Goal: Task Accomplishment & Management: Complete application form

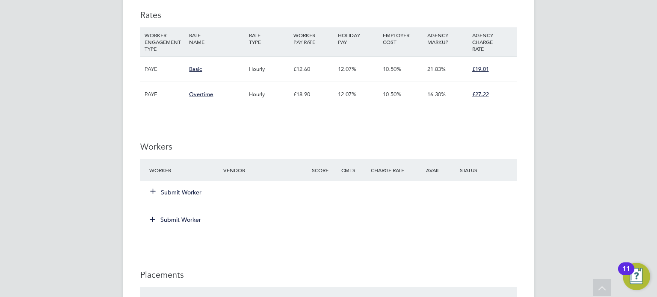
scroll to position [552, 0]
click at [191, 191] on button "Submit Worker" at bounding box center [176, 192] width 51 height 9
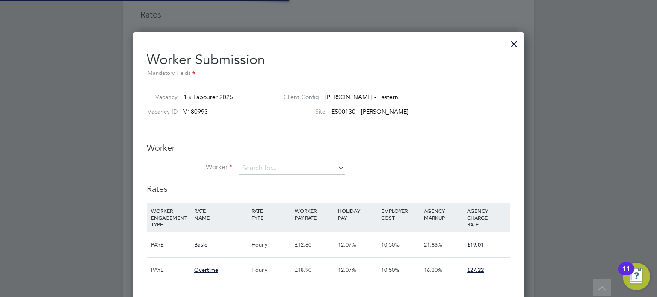
scroll to position [4, 4]
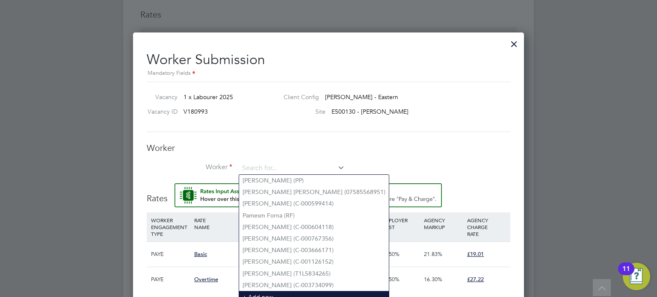
click at [267, 291] on li "+ Add new" at bounding box center [314, 297] width 150 height 12
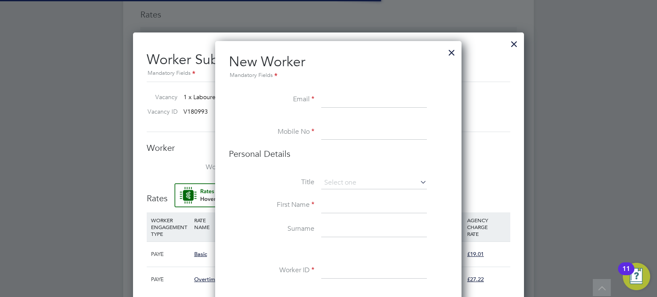
scroll to position [759, 247]
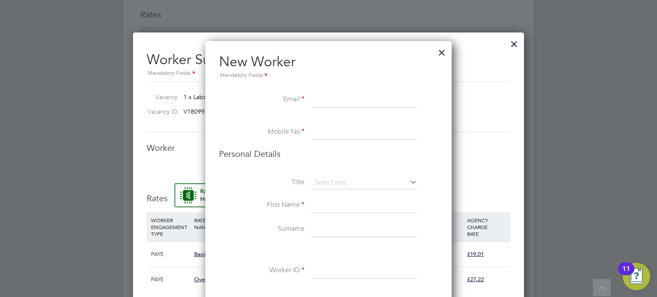
paste input "[EMAIL_ADDRESS][DOMAIN_NAME]"
type input "[EMAIL_ADDRESS][DOMAIN_NAME]"
click at [360, 132] on input at bounding box center [364, 132] width 106 height 15
paste input "07429 876548"
type input "07429 876548"
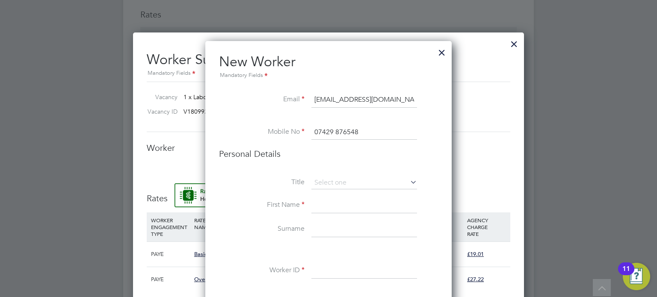
click at [335, 204] on input at bounding box center [364, 205] width 106 height 15
type input "Mark"
click at [327, 227] on input at bounding box center [364, 229] width 106 height 15
type input "[PERSON_NAME]"
click at [315, 275] on input at bounding box center [364, 270] width 106 height 15
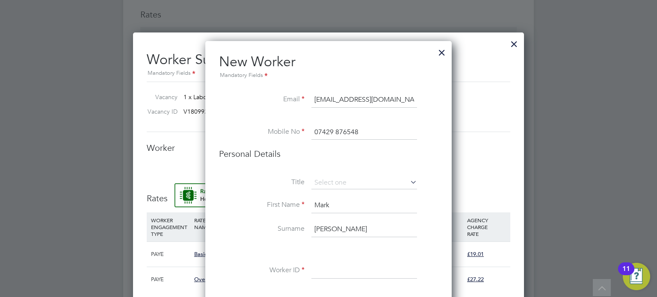
paste input "C-004685097"
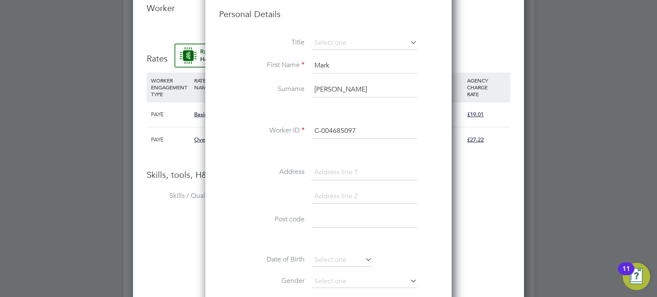
scroll to position [694, 0]
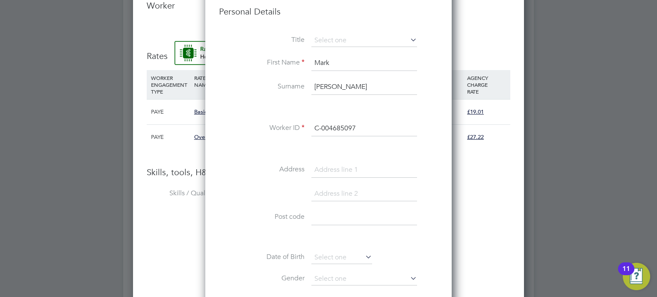
type input "C-004685097"
click at [340, 175] on input at bounding box center [364, 169] width 106 height 15
paste input "7 Bon Accord Road"
type input "7 Bon Accord Road"
click at [341, 196] on input at bounding box center [364, 193] width 106 height 15
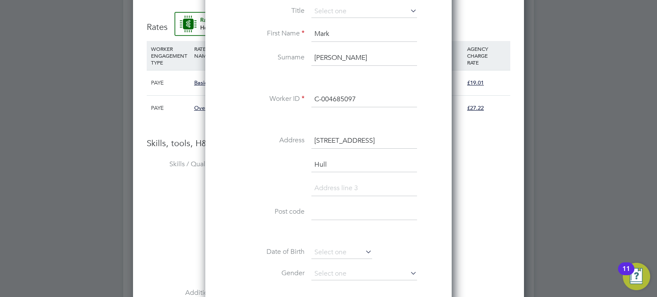
scroll to position [734, 0]
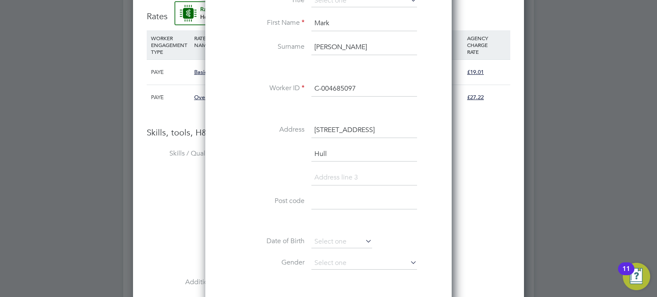
type input "Hull"
click at [357, 204] on input at bounding box center [364, 201] width 106 height 15
click at [330, 201] on input at bounding box center [364, 201] width 106 height 15
paste input "HU13 0AZ"
type input "HU13 0AZ"
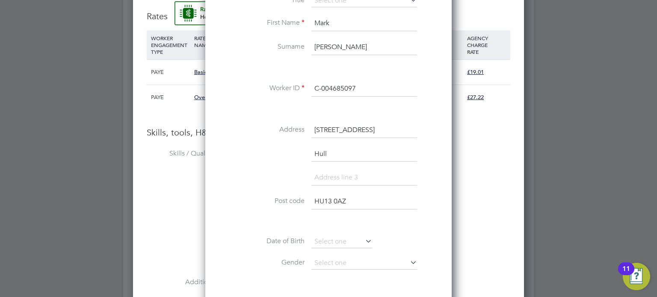
click at [335, 268] on li "Gender" at bounding box center [328, 267] width 219 height 21
click at [328, 263] on input at bounding box center [364, 263] width 106 height 13
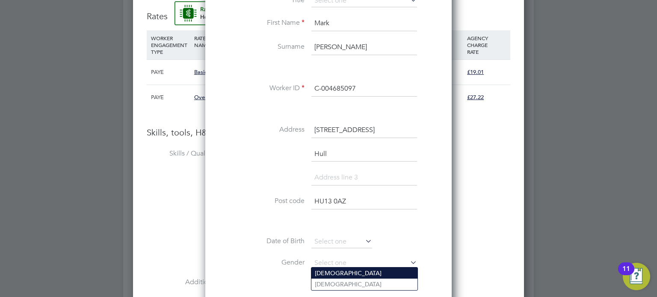
click at [334, 272] on li "Male" at bounding box center [364, 273] width 106 height 11
type input "Male"
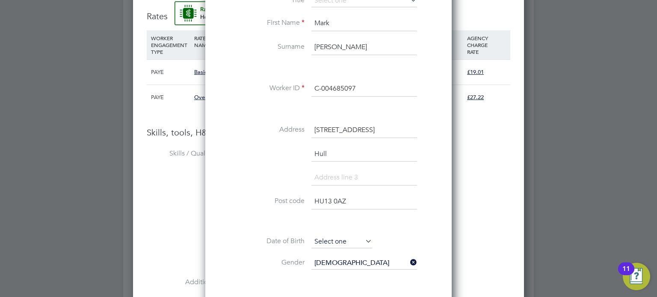
click at [319, 236] on input at bounding box center [341, 242] width 61 height 13
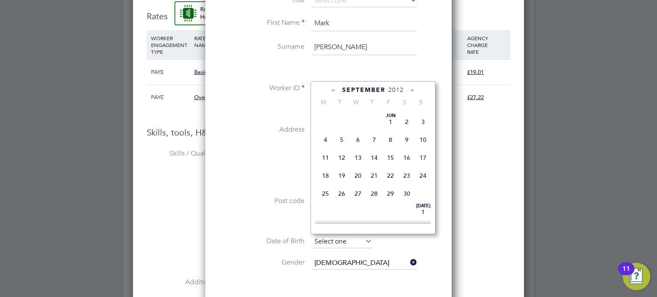
scroll to position [323, 0]
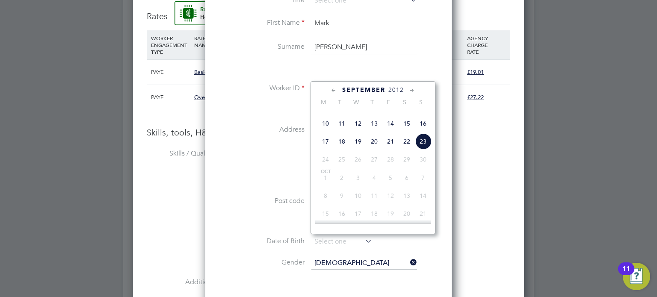
click at [396, 89] on span "2012" at bounding box center [395, 89] width 15 height 7
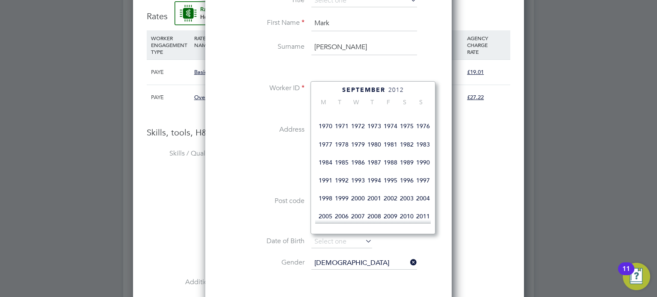
scroll to position [159, 0]
click at [421, 128] on span "1976" at bounding box center [423, 125] width 16 height 16
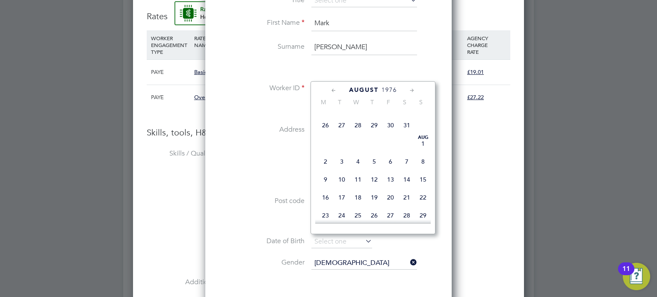
click at [410, 91] on icon at bounding box center [412, 90] width 8 height 9
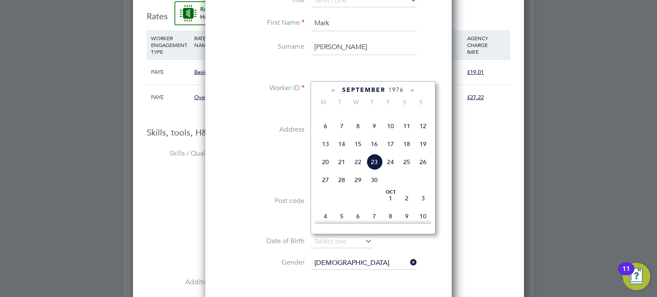
click at [411, 90] on icon at bounding box center [412, 90] width 8 height 9
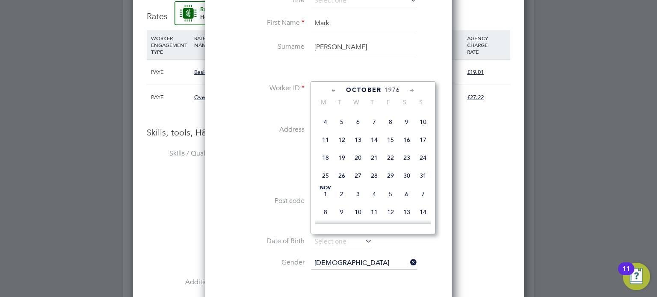
click at [323, 148] on span "11" at bounding box center [325, 140] width 16 height 16
type input "11 Oct 1976"
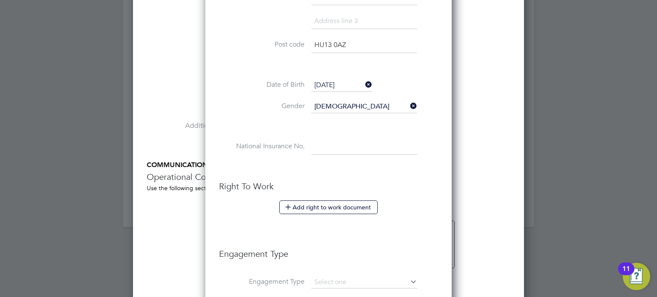
scroll to position [903, 0]
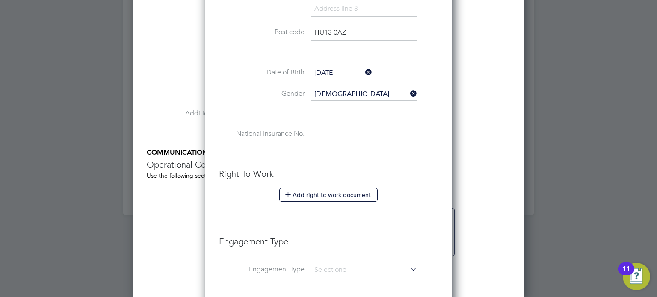
click at [337, 133] on input at bounding box center [364, 134] width 106 height 15
paste input "JE921020A"
click at [329, 190] on button "Add right to work document" at bounding box center [328, 195] width 98 height 14
type input "JE 92 10 20 A"
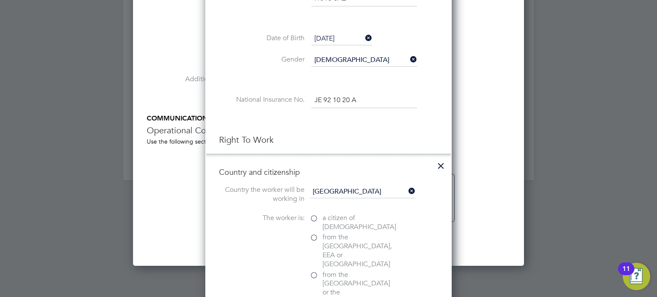
scroll to position [1007, 0]
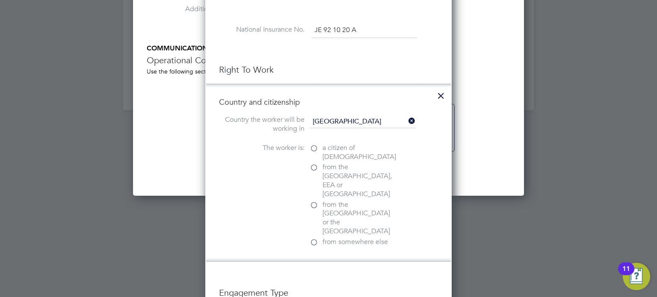
click at [340, 144] on span "a citizen of United Kingdom" at bounding box center [359, 153] width 74 height 18
click at [0, 0] on input "a citizen of United Kingdom" at bounding box center [0, 0] width 0 height 0
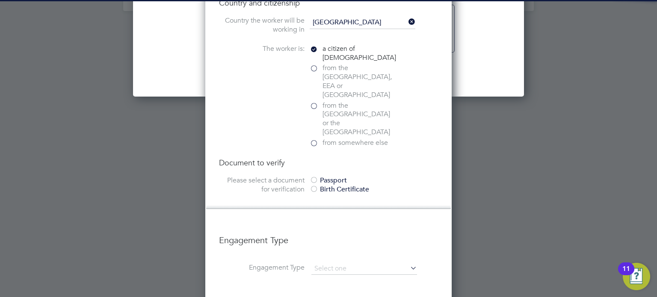
scroll to position [1107, 0]
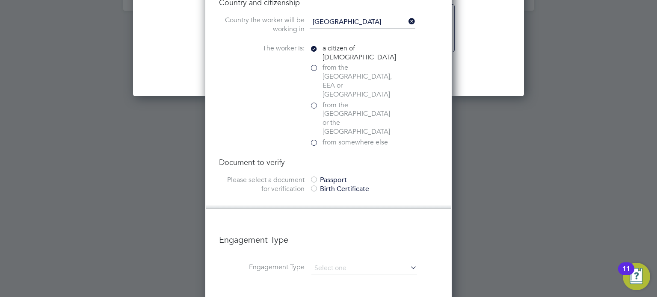
click at [327, 185] on div "Birth Certificate" at bounding box center [374, 189] width 128 height 9
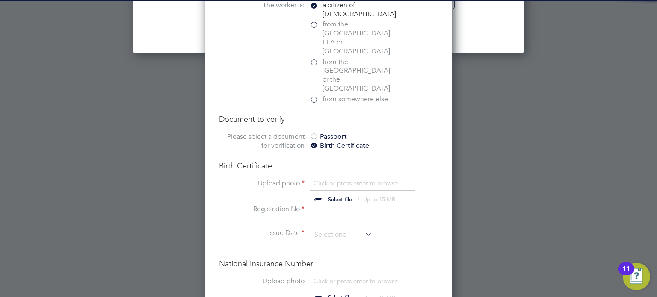
scroll to position [1174, 0]
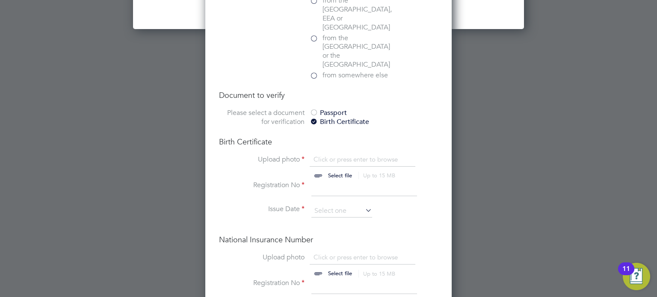
click at [382, 155] on input "file" at bounding box center [348, 168] width 134 height 26
type input "C:\fakepath\Mark W - Birth Certificate.jpg"
click at [337, 279] on input at bounding box center [364, 286] width 106 height 15
paste input "JE921020A"
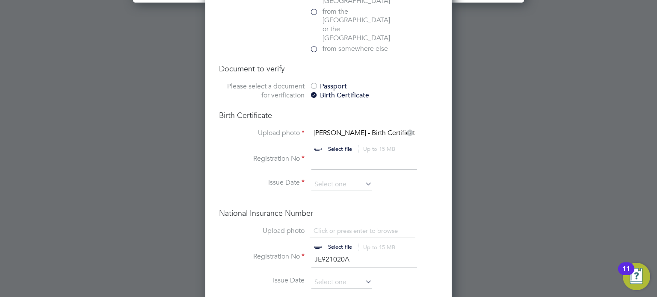
scroll to position [1204, 0]
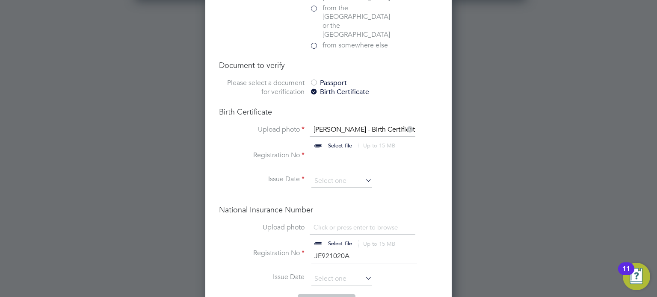
type input "JE921020A"
click at [337, 223] on input "file" at bounding box center [348, 236] width 134 height 26
type input "C:\fakepath\9d57818c-40ef-4a4e-841b-7dba3cfa336c.JPG"
click at [358, 151] on input at bounding box center [364, 158] width 106 height 15
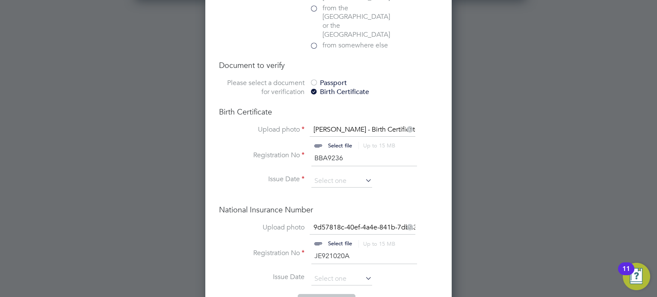
type input "BBA9236"
click at [344, 273] on input at bounding box center [341, 279] width 61 height 13
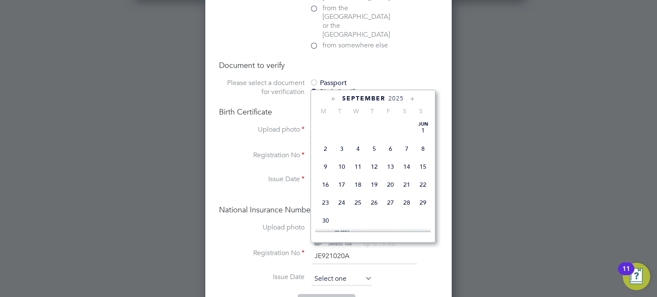
scroll to position [323, 0]
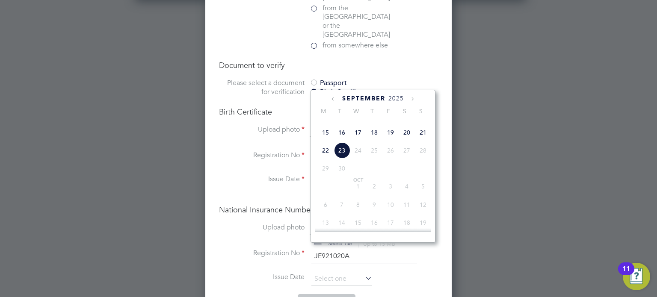
click at [393, 95] on span "2025" at bounding box center [395, 98] width 15 height 7
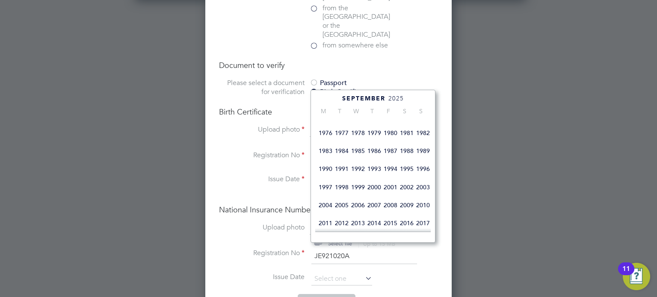
scroll to position [136, 0]
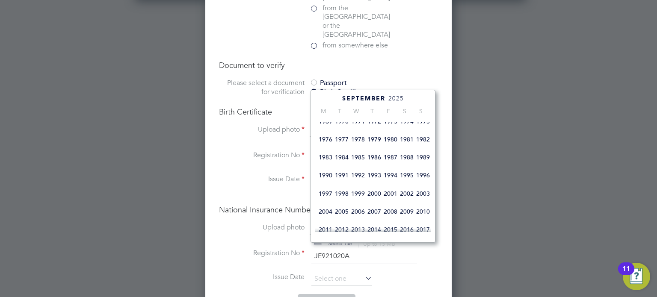
click at [323, 142] on span "1976" at bounding box center [325, 139] width 16 height 16
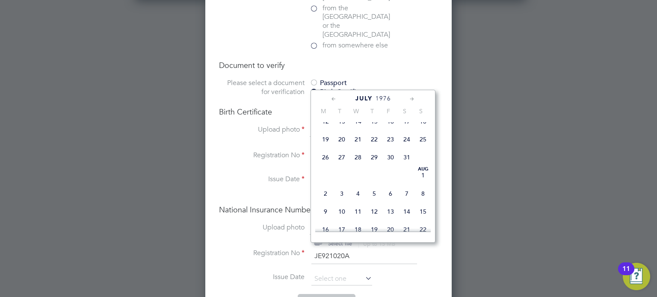
click at [415, 100] on icon at bounding box center [412, 98] width 8 height 9
click at [416, 100] on icon at bounding box center [412, 98] width 8 height 9
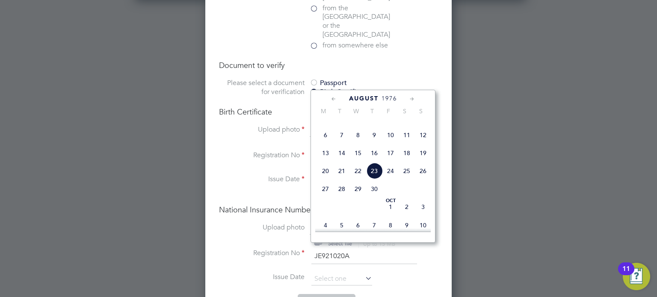
click at [414, 100] on icon at bounding box center [412, 98] width 8 height 9
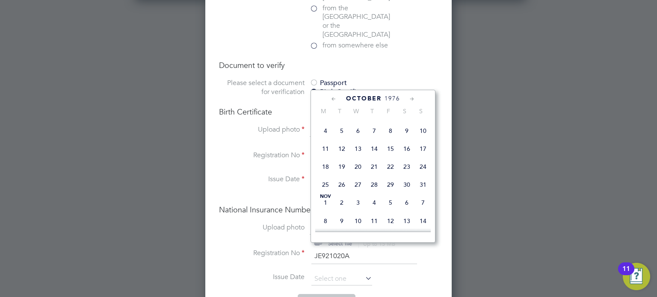
click at [414, 99] on icon at bounding box center [412, 98] width 8 height 9
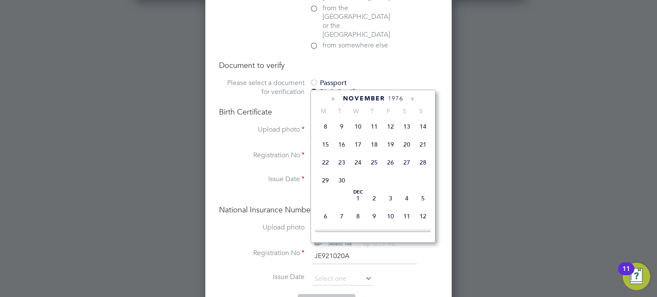
click at [414, 96] on icon at bounding box center [412, 98] width 8 height 9
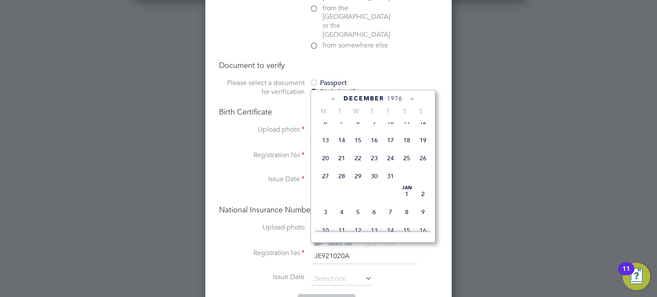
click at [331, 99] on icon at bounding box center [334, 98] width 8 height 9
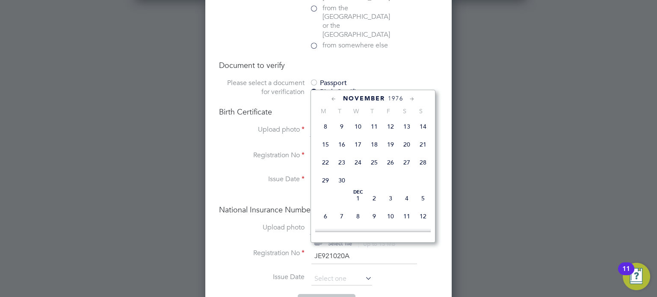
click at [331, 100] on icon at bounding box center [334, 98] width 8 height 9
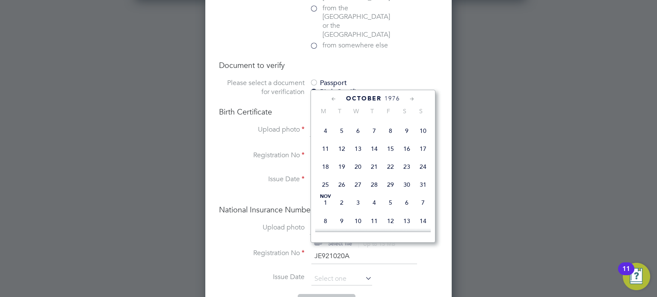
click at [390, 175] on span "22" at bounding box center [390, 167] width 16 height 16
type input "[DATE]"
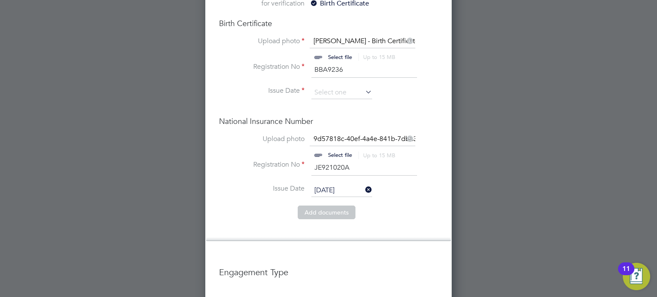
click at [410, 206] on li "Add document s" at bounding box center [328, 217] width 219 height 22
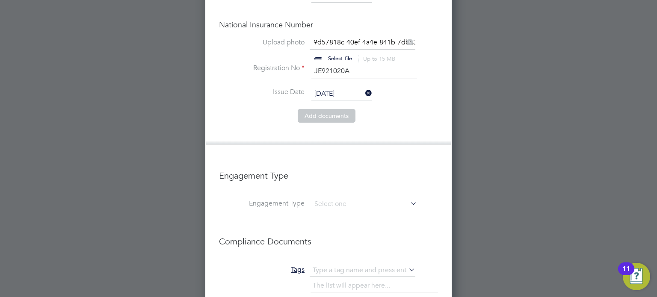
scroll to position [1400, 0]
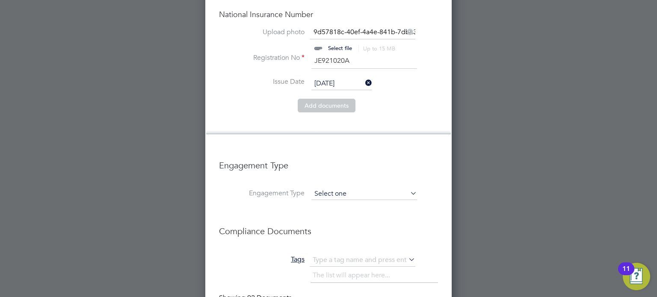
click at [382, 188] on input at bounding box center [364, 194] width 106 height 12
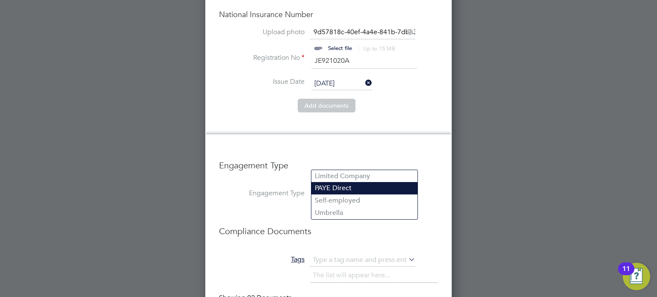
click at [364, 192] on li "PAYE Direct" at bounding box center [364, 188] width 106 height 12
type input "PAYE Direct"
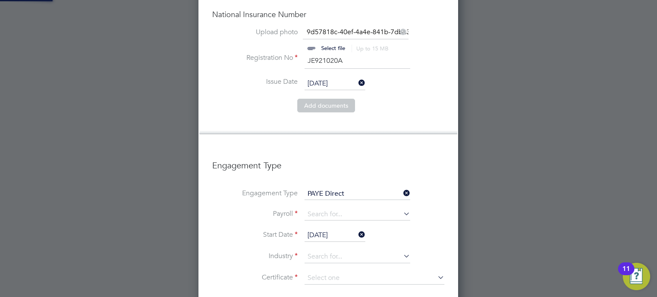
scroll to position [1424, 260]
click at [366, 209] on input at bounding box center [357, 215] width 106 height 12
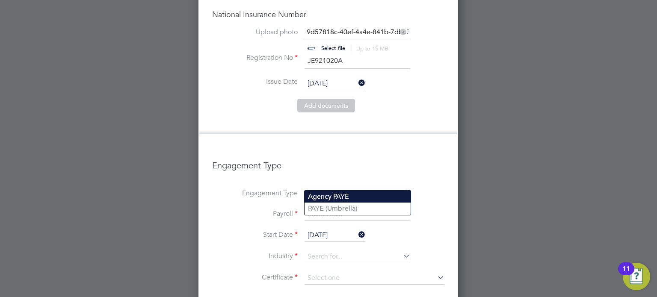
click at [366, 198] on li "Agency PAYE" at bounding box center [357, 197] width 106 height 12
type input "Agency PAYE"
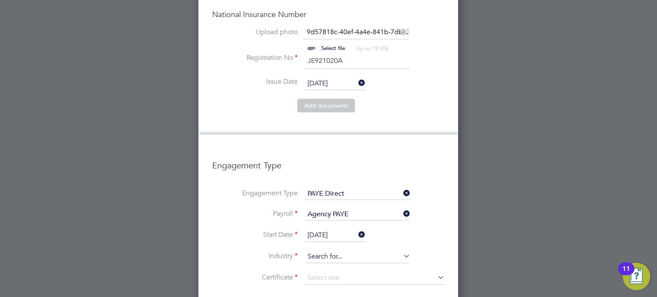
click at [377, 251] on input at bounding box center [357, 257] width 106 height 13
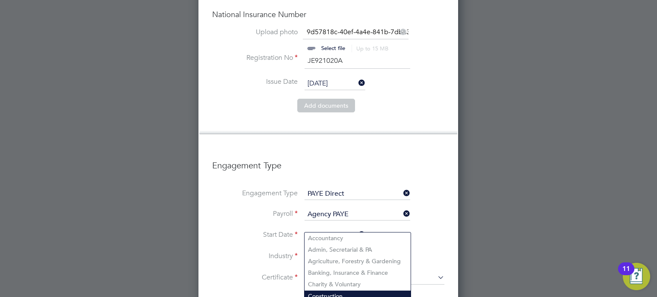
click at [351, 293] on li "Construction" at bounding box center [357, 297] width 106 height 12
type input "Construction"
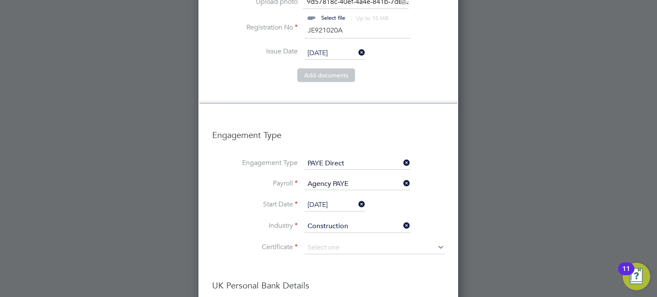
scroll to position [1488, 0]
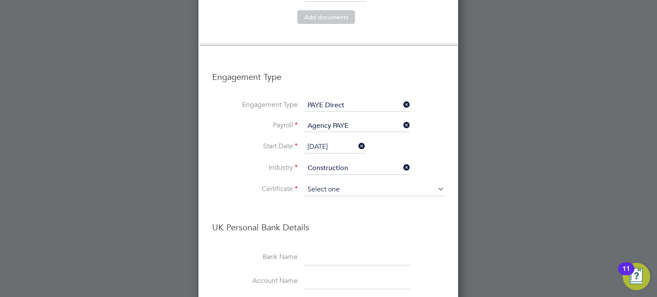
click at [393, 183] on input at bounding box center [374, 189] width 140 height 13
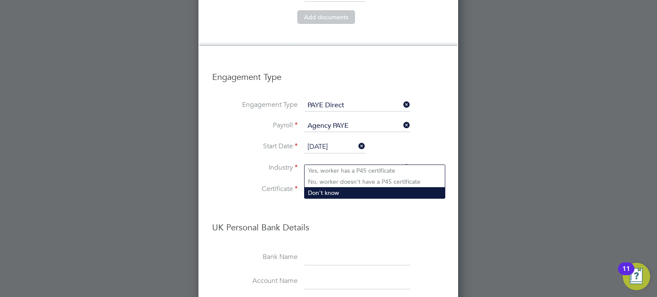
click at [372, 192] on li "Don't know" at bounding box center [374, 192] width 140 height 11
type input "Don't know"
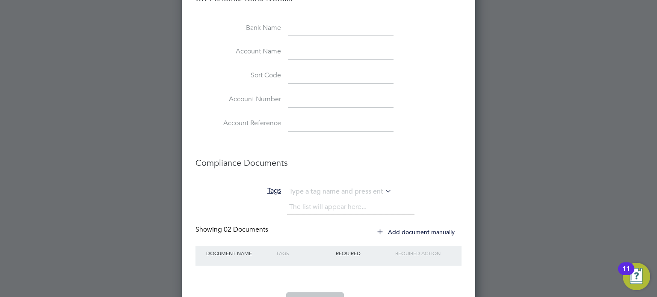
scroll to position [1762, 0]
click at [443, 115] on li "Account Reference" at bounding box center [328, 127] width 266 height 24
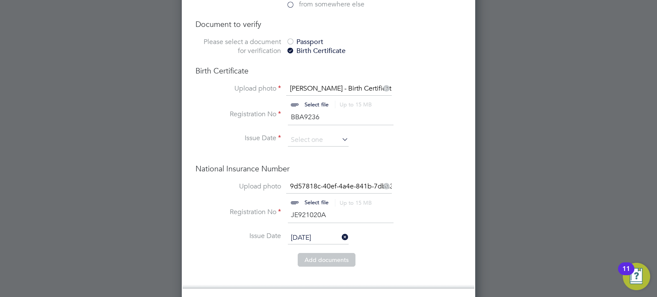
scroll to position [1252, 0]
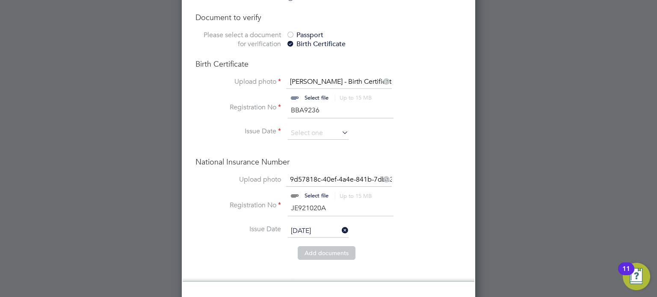
click at [340, 224] on icon at bounding box center [340, 230] width 0 height 12
click at [325, 127] on input at bounding box center [318, 133] width 61 height 13
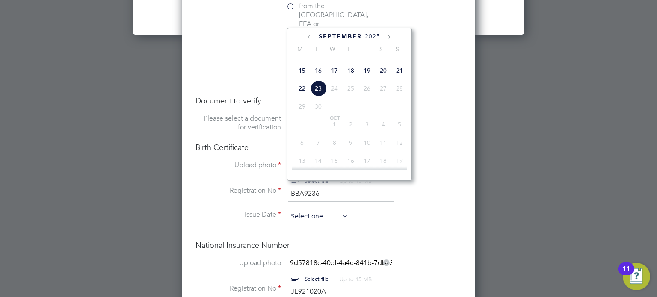
scroll to position [1140, 0]
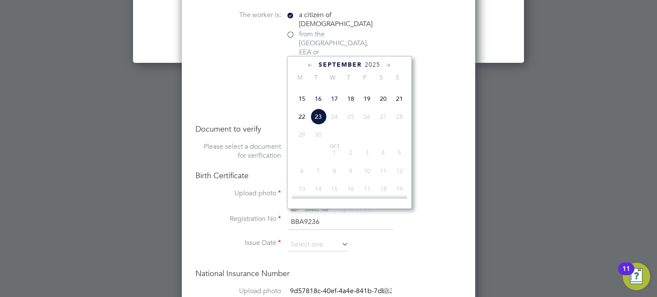
click at [386, 62] on icon at bounding box center [388, 65] width 8 height 9
click at [369, 63] on span "2025" at bounding box center [368, 64] width 15 height 7
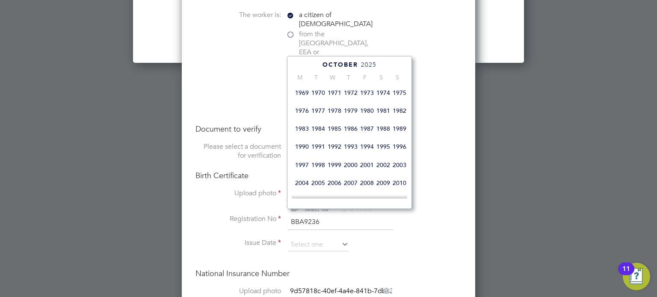
scroll to position [130, 0]
click at [308, 118] on span "1976" at bounding box center [302, 111] width 16 height 16
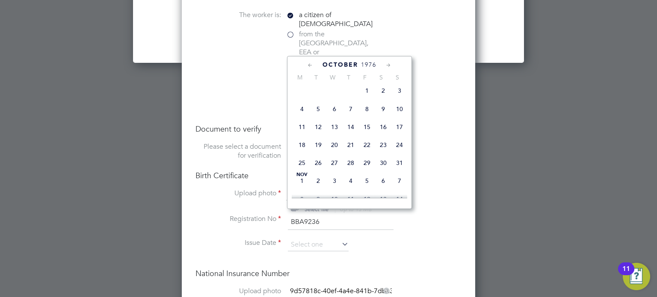
scroll to position [402, 0]
click at [369, 136] on span "22" at bounding box center [367, 128] width 16 height 16
type input "[DATE]"
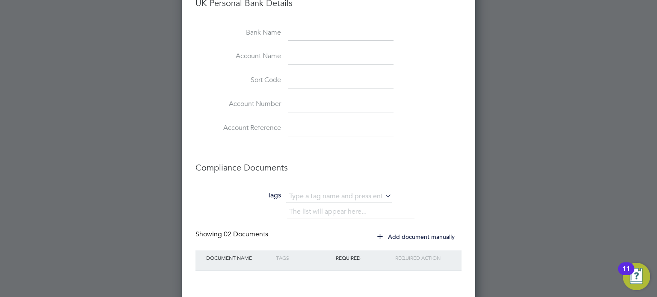
scroll to position [1762, 0]
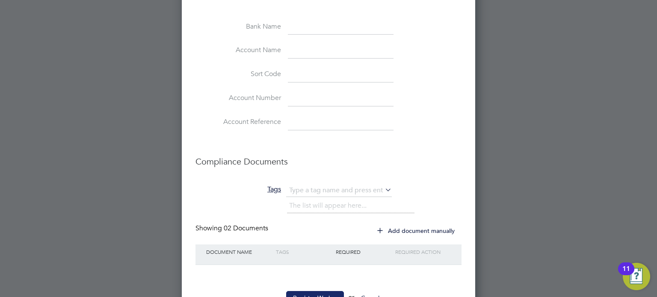
click at [313, 291] on button "Register Worker" at bounding box center [315, 298] width 58 height 14
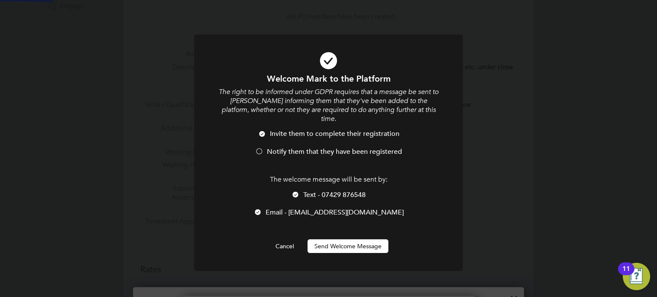
scroll to position [0, 0]
click at [359, 243] on button "Send Welcome Message" at bounding box center [347, 246] width 81 height 14
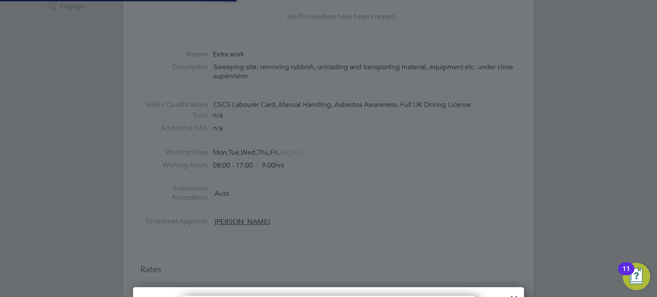
scroll to position [1158, 293]
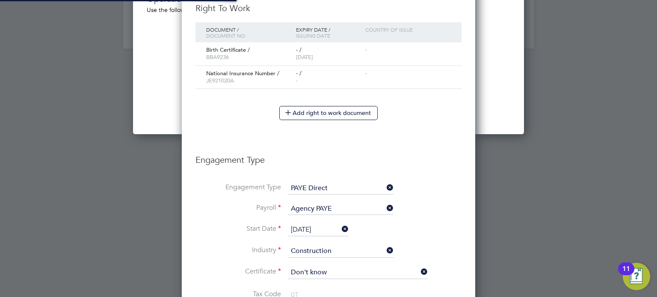
type input "Mark Wilkinson (C-004685097)"
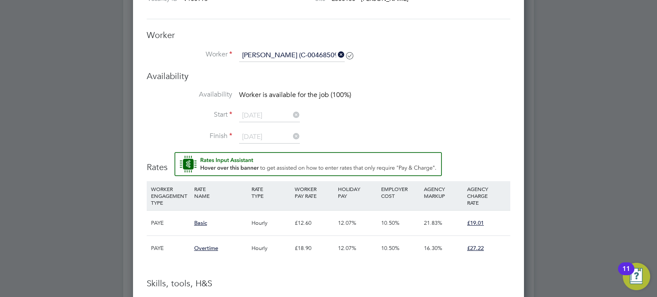
scroll to position [655, 0]
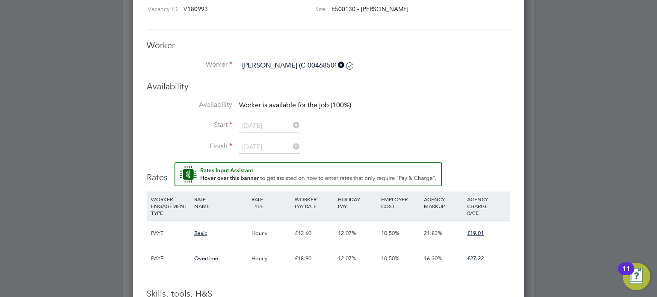
click at [329, 63] on input "Mark Wilkinson (C-004685097)" at bounding box center [292, 65] width 106 height 13
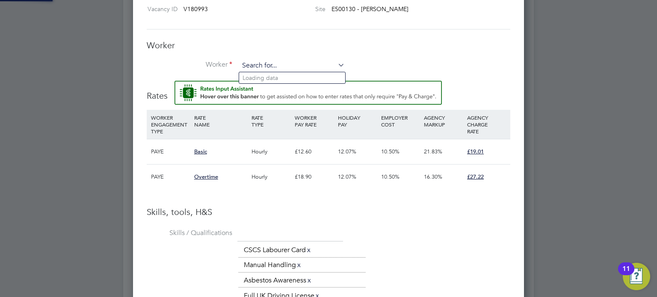
scroll to position [4, 4]
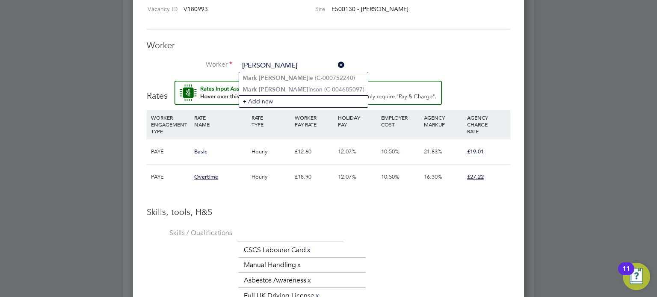
type input "mark wilk"
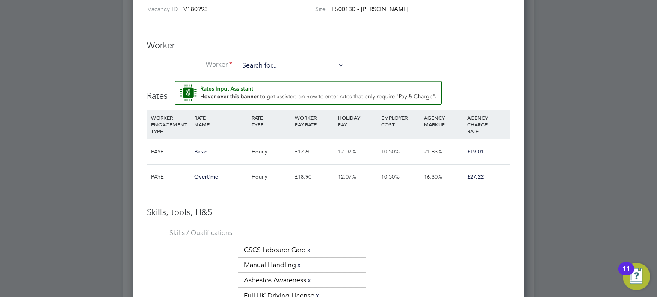
click at [271, 65] on input at bounding box center [292, 65] width 106 height 13
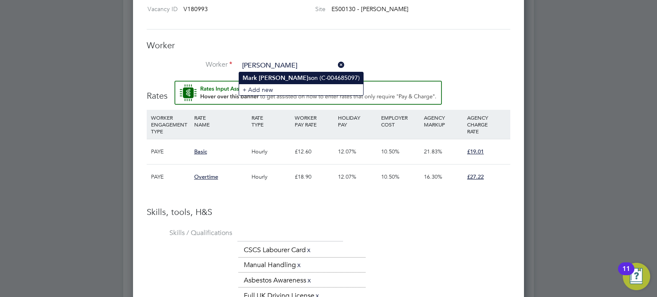
click at [279, 77] on li "Mark Wilkin son (C-004685097)" at bounding box center [301, 78] width 124 height 12
type input "Mark Wilkinson (C-004685097)"
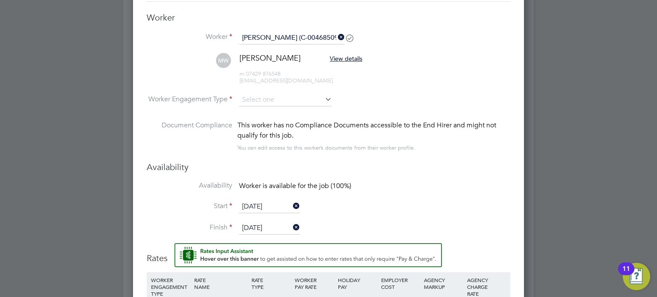
scroll to position [685, 0]
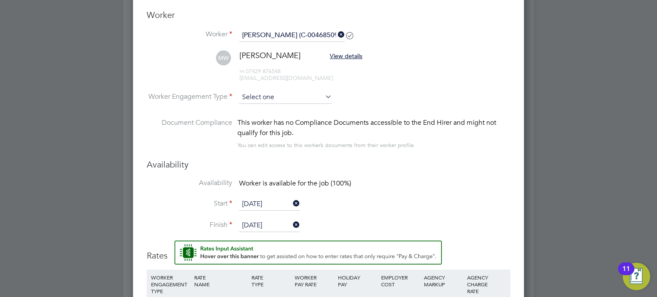
click at [310, 94] on input at bounding box center [285, 97] width 93 height 13
click at [295, 121] on li "PAYE" at bounding box center [285, 120] width 93 height 11
type input "PAYE"
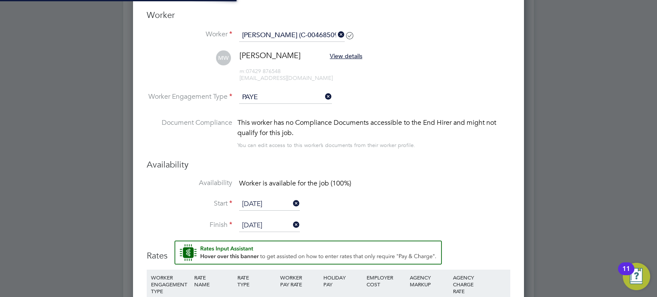
click at [262, 119] on div "This worker has no Compliance Documents accessible to the End Hirer and might n…" at bounding box center [373, 128] width 273 height 21
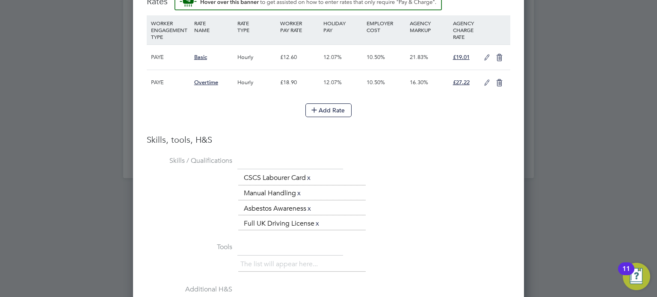
scroll to position [941, 0]
click at [489, 53] on icon at bounding box center [486, 56] width 11 height 7
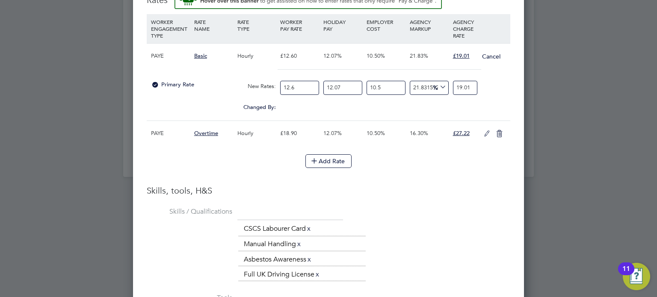
scroll to position [881, 391]
click at [307, 90] on input "12.6" at bounding box center [299, 88] width 39 height 14
click at [306, 83] on input "12.6" at bounding box center [299, 88] width 39 height 14
type input "12"
type input "18.104761904761904"
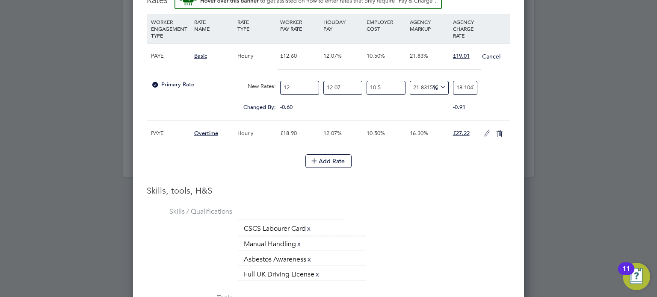
type input "1"
type input "1.5087301587301587"
type input "14"
type input "21.122222222222224"
type input "14.1"
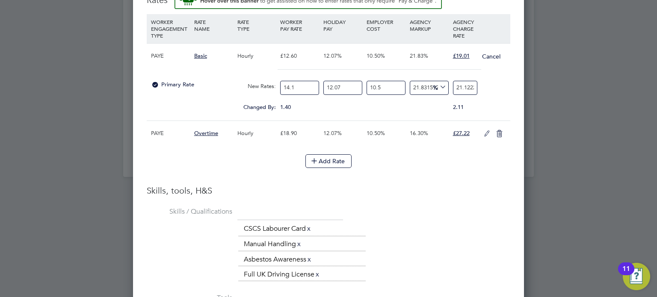
type input "21.273095238095237"
type input "14.12"
type input "21.30326984126984"
type input "14.12"
click at [346, 87] on input "12.07" at bounding box center [342, 88] width 39 height 14
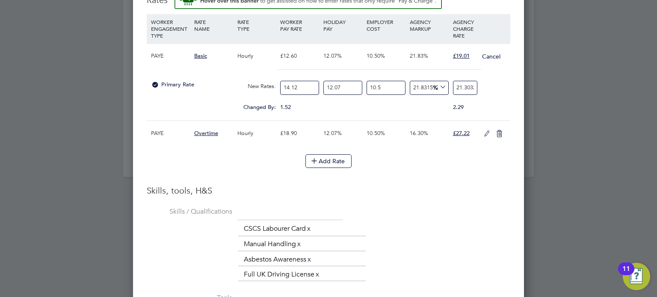
click at [347, 84] on input "12.07" at bounding box center [342, 88] width 39 height 14
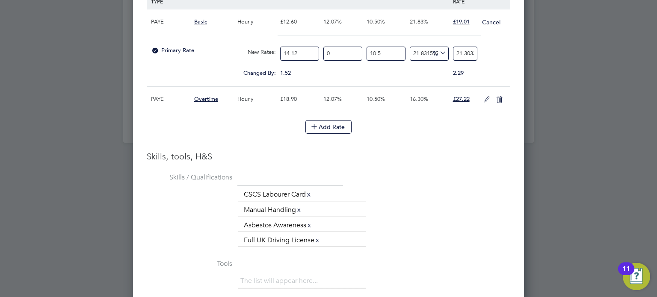
type input "0"
click at [439, 164] on div "Skills, tools, H&S Skills / Qualifications The list will appear here... CSCS La…" at bounding box center [328, 300] width 363 height 298
type input "19.008896083938467"
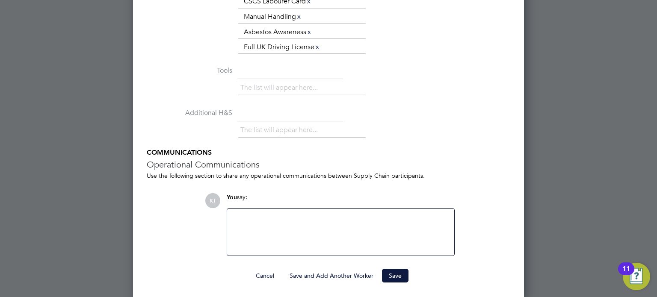
scroll to position [1167, 0]
click at [405, 273] on button "Save" at bounding box center [395, 277] width 27 height 14
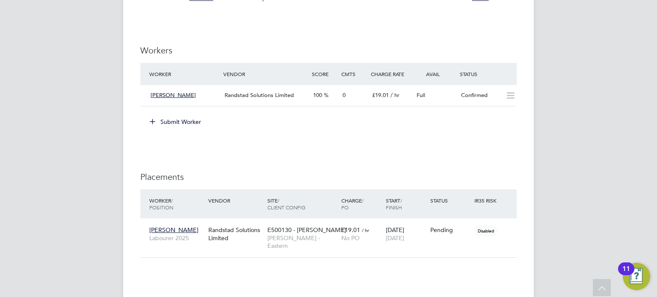
scroll to position [675, 0]
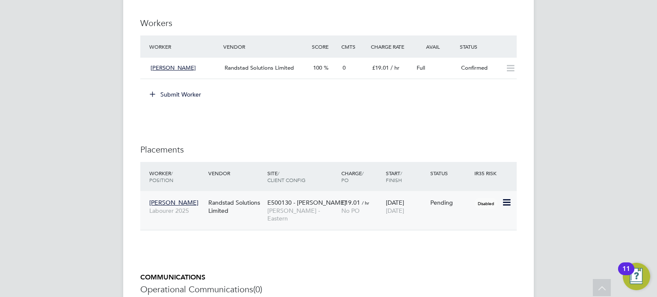
click at [500, 205] on div "Disabled" at bounding box center [487, 203] width 30 height 16
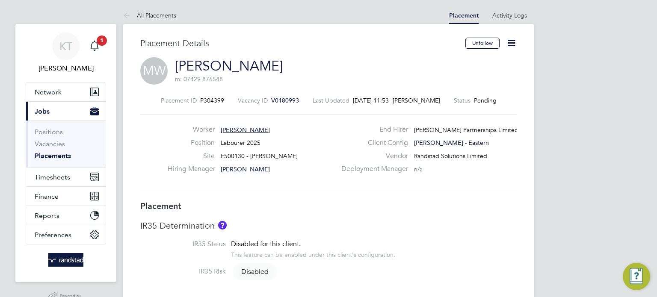
click at [511, 42] on icon at bounding box center [511, 43] width 11 height 11
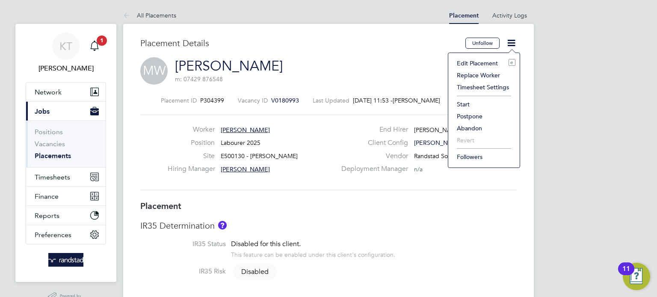
click at [467, 104] on li "Start" at bounding box center [483, 104] width 63 height 12
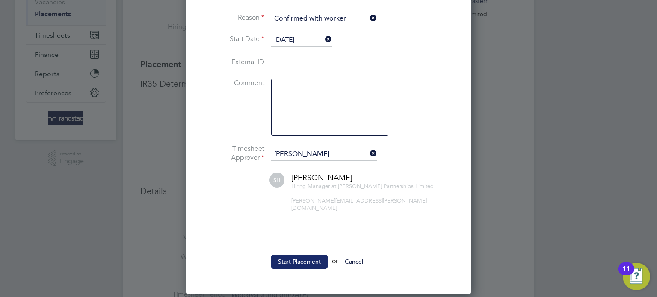
click at [305, 258] on button "Start Placement" at bounding box center [299, 262] width 56 height 14
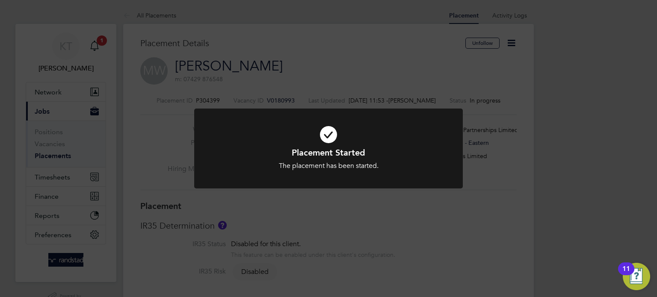
click at [157, 15] on div "Placement Started The placement has been started. Cancel Okay" at bounding box center [328, 148] width 657 height 297
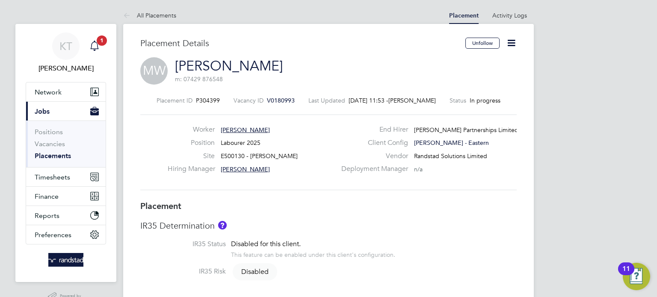
click at [100, 38] on span "1" at bounding box center [102, 40] width 10 height 10
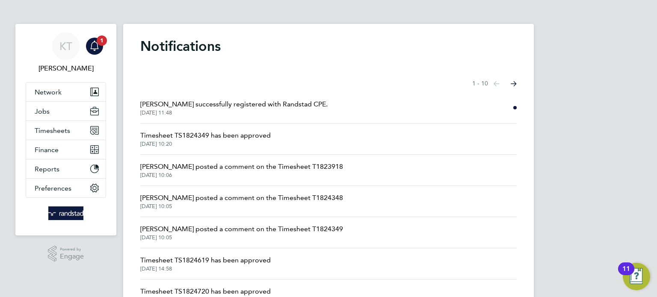
click at [207, 164] on span "[PERSON_NAME] posted a comment on the Timesheet T1823918" at bounding box center [241, 167] width 203 height 10
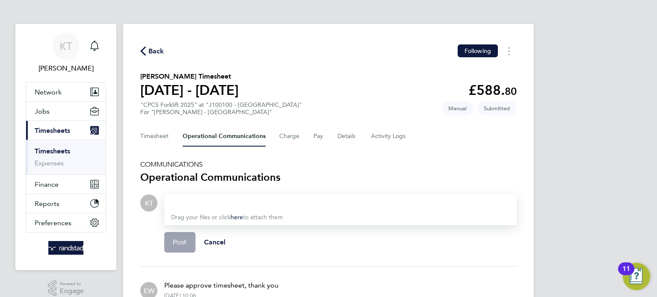
click at [151, 48] on span "Back" at bounding box center [156, 51] width 16 height 10
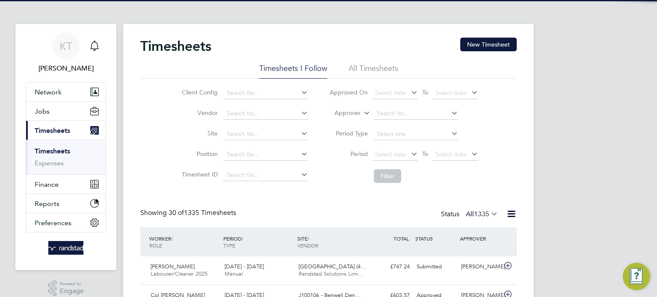
scroll to position [21, 74]
